Goal: Task Accomplishment & Management: Complete application form

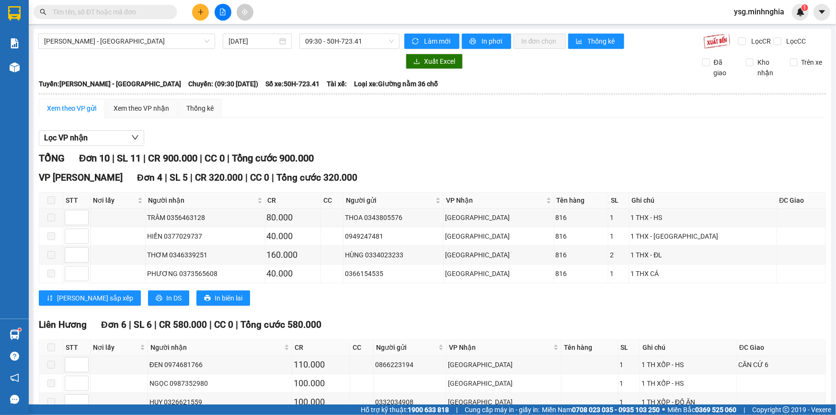
click at [196, 6] on button at bounding box center [200, 12] width 17 height 17
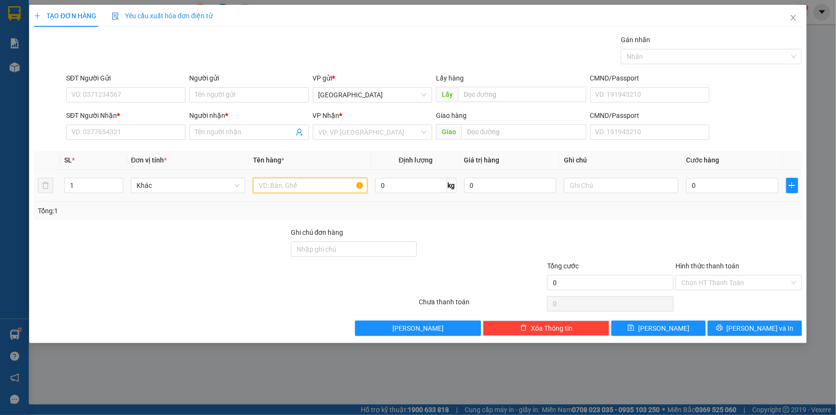
click at [284, 186] on input "text" at bounding box center [310, 185] width 115 height 15
click at [140, 136] on input "SĐT Người Nhận *" at bounding box center [125, 132] width 119 height 15
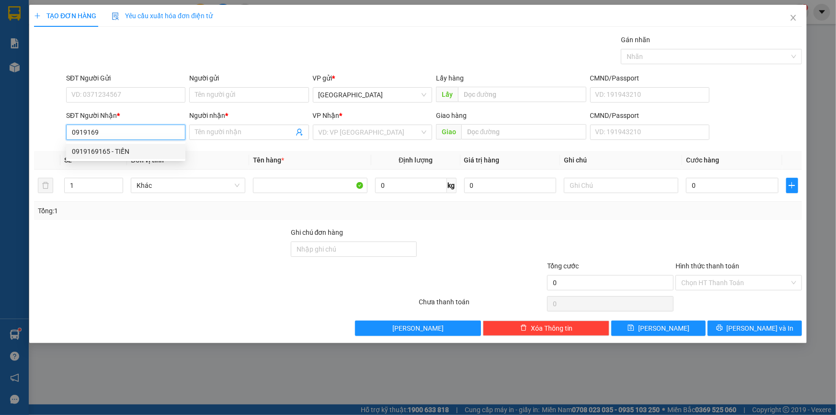
drag, startPoint x: 132, startPoint y: 151, endPoint x: 150, endPoint y: 139, distance: 21.8
click at [131, 151] on div "0919169165 - TIẾN" at bounding box center [126, 151] width 108 height 11
type input "0919169165"
type input "TIẾN"
type input "0919169165"
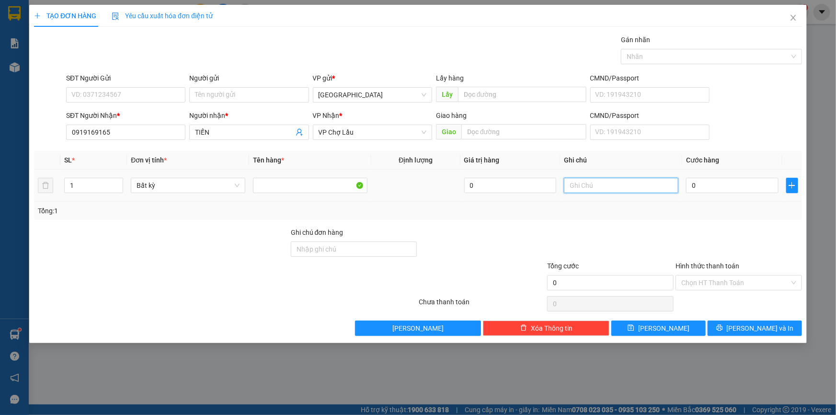
click at [665, 184] on input "text" at bounding box center [621, 185] width 115 height 15
type input "1 TG PT"
click at [694, 184] on input "0" at bounding box center [732, 185] width 92 height 15
type input "4"
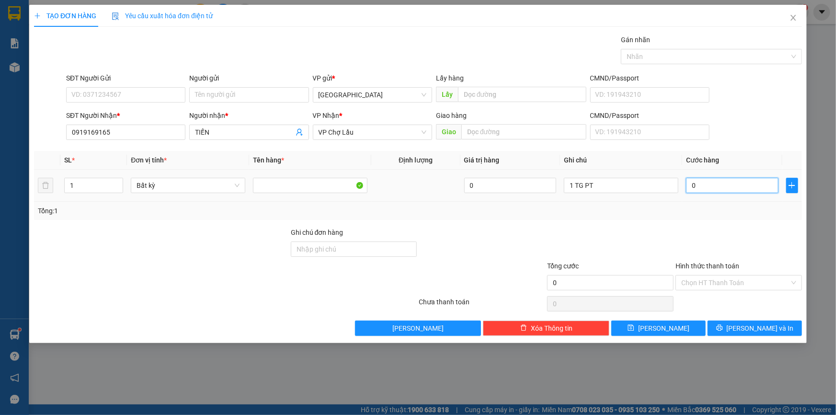
type input "4"
type input "40"
type input "40.000"
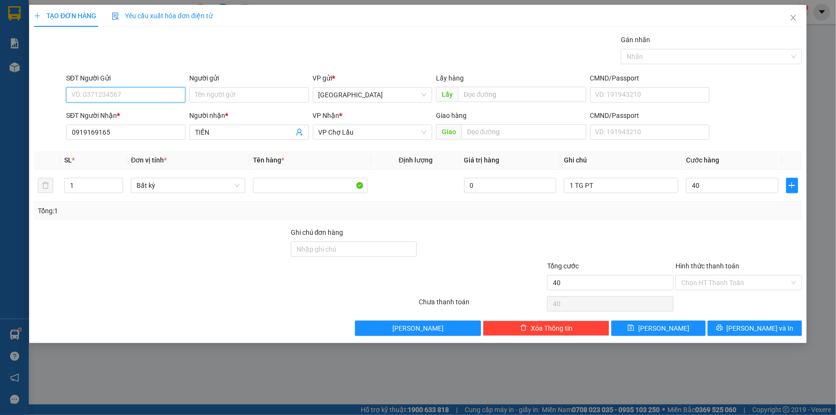
type input "40.000"
click at [92, 91] on input "SĐT Người Gửi" at bounding box center [125, 94] width 119 height 15
click at [98, 117] on div "0931529009 - [GEOGRAPHIC_DATA]" at bounding box center [126, 114] width 108 height 11
type input "0931529009"
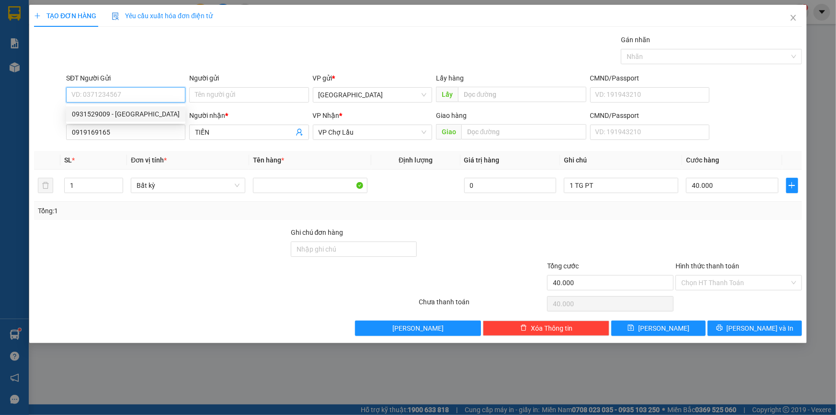
type input "PHÁP"
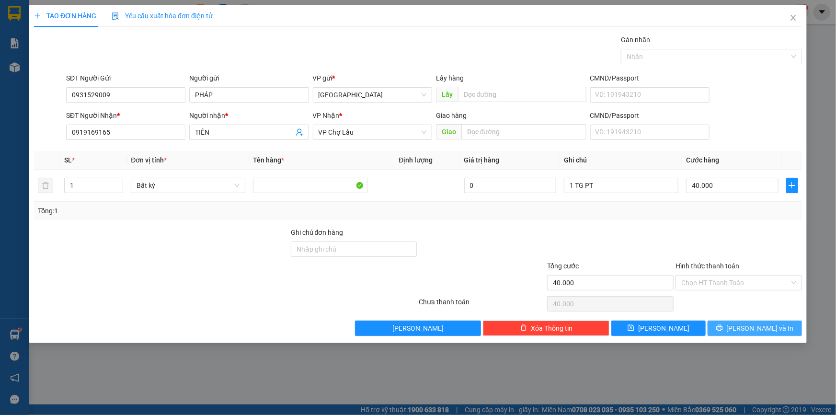
click at [750, 331] on span "[PERSON_NAME] và In" at bounding box center [760, 328] width 67 height 11
